Goal: Entertainment & Leisure: Consume media (video, audio)

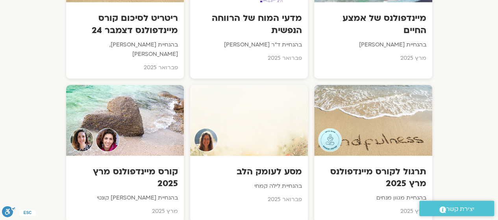
scroll to position [2447, 0]
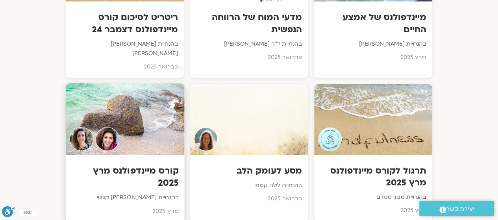
click at [129, 105] on div at bounding box center [124, 119] width 119 height 72
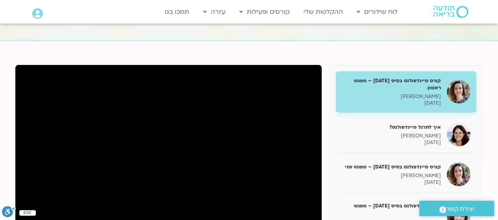
scroll to position [61, 0]
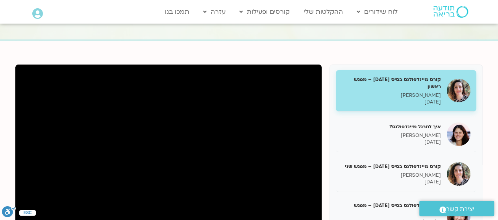
click at [400, 87] on h5 "קורס מיינדפולנס בסיס [DATE] – מפגש ראשון" at bounding box center [391, 83] width 99 height 14
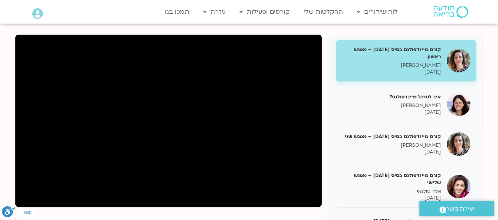
scroll to position [90, 0]
